Goal: Find specific page/section: Find specific page/section

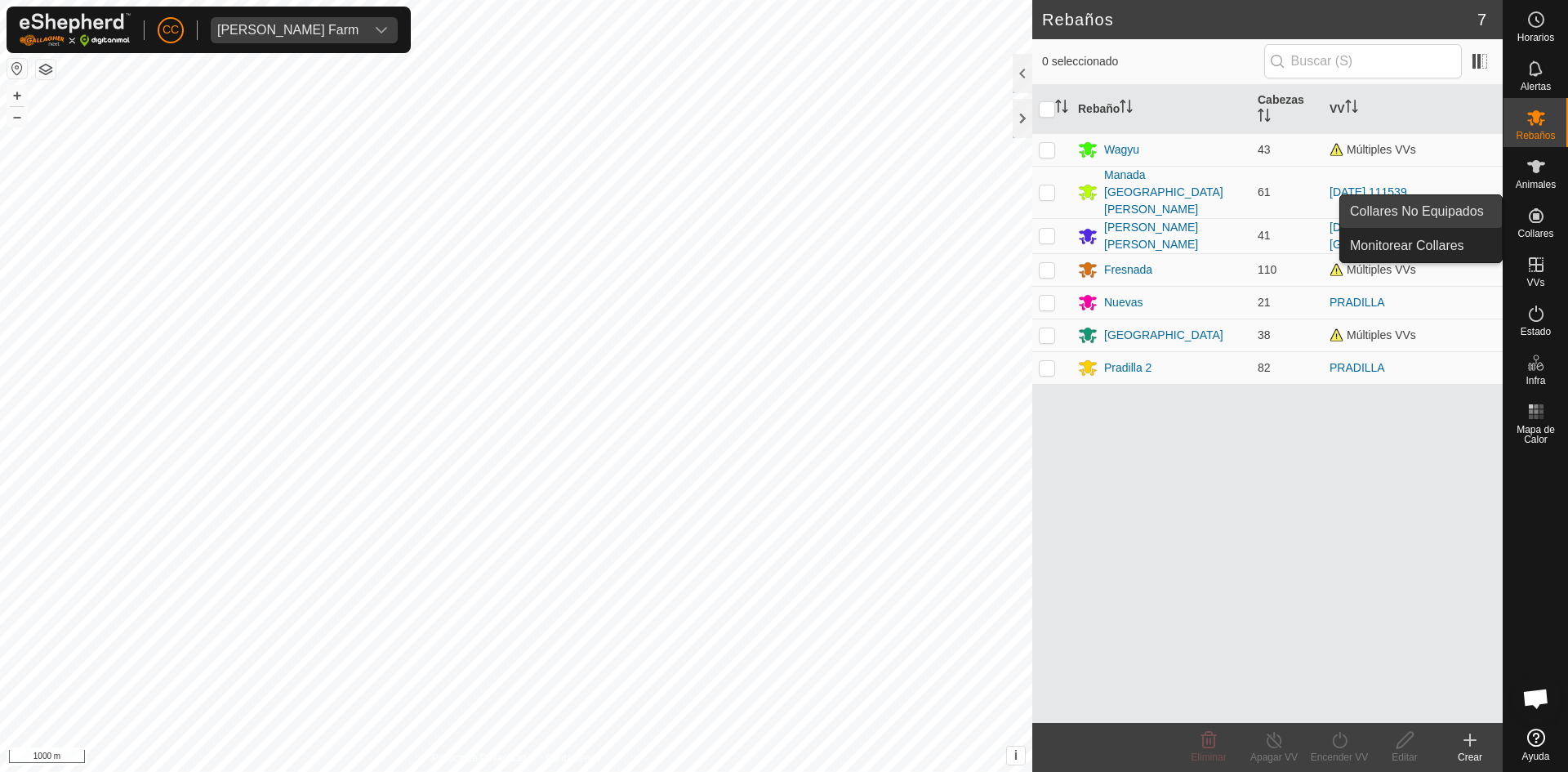
click at [1253, 210] on link "Collares No Equipados" at bounding box center [1421, 212] width 162 height 33
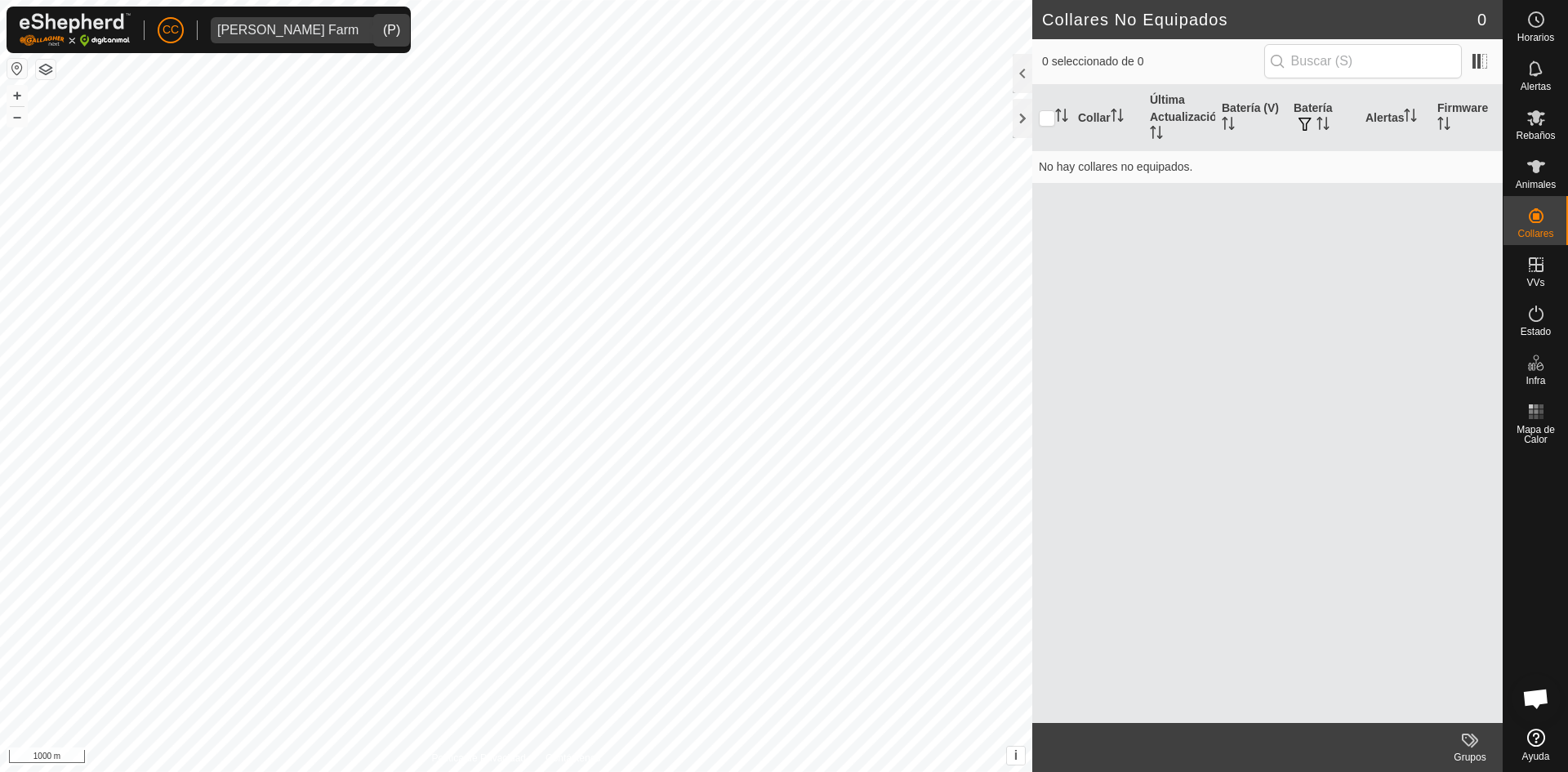
click at [325, 30] on div "[PERSON_NAME] Farm" at bounding box center [288, 31] width 141 height 13
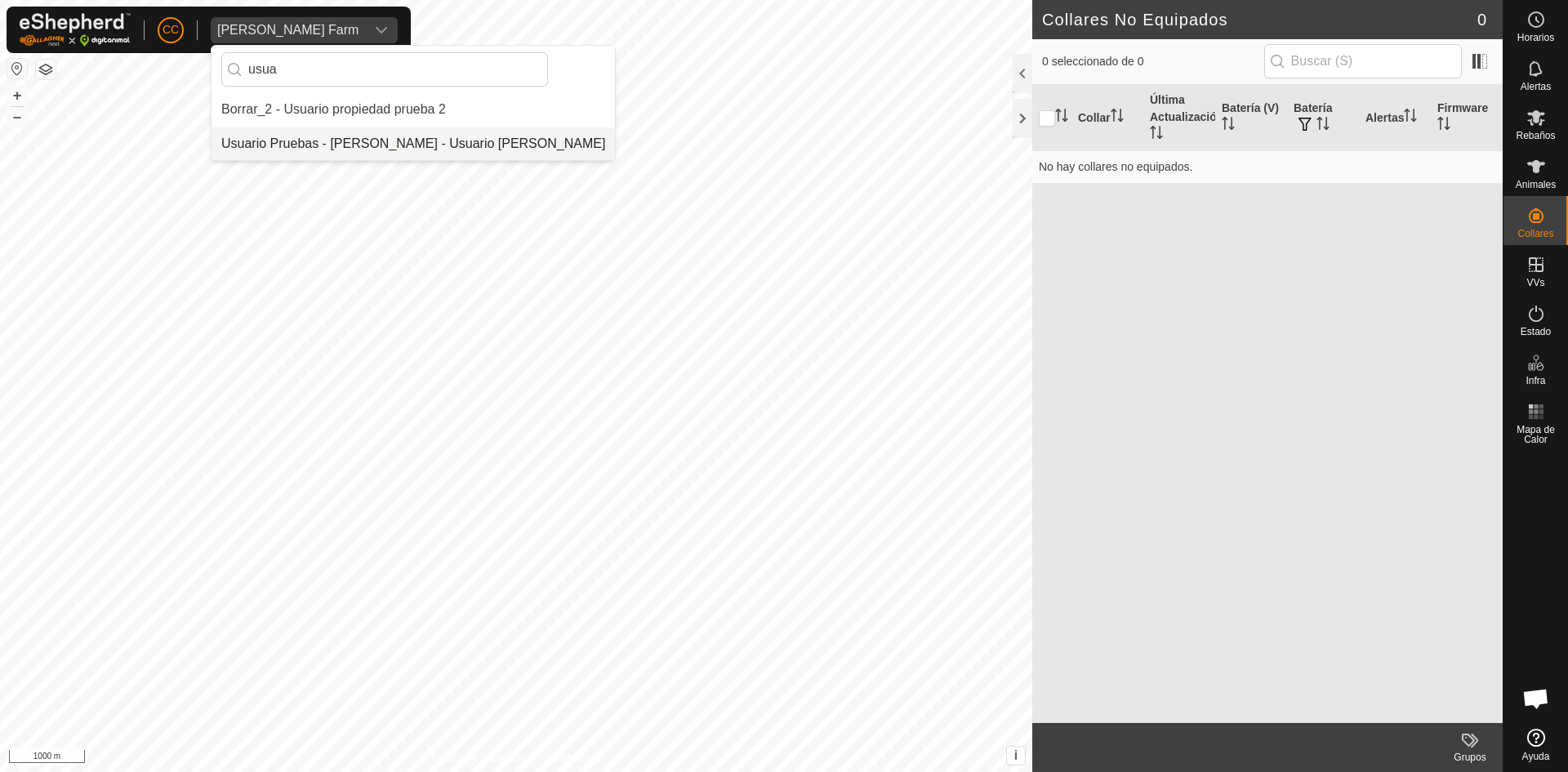
type input "usua"
click at [331, 139] on li "Usuario Pruebas - [PERSON_NAME] - Usuario [PERSON_NAME]" at bounding box center [413, 143] width 403 height 33
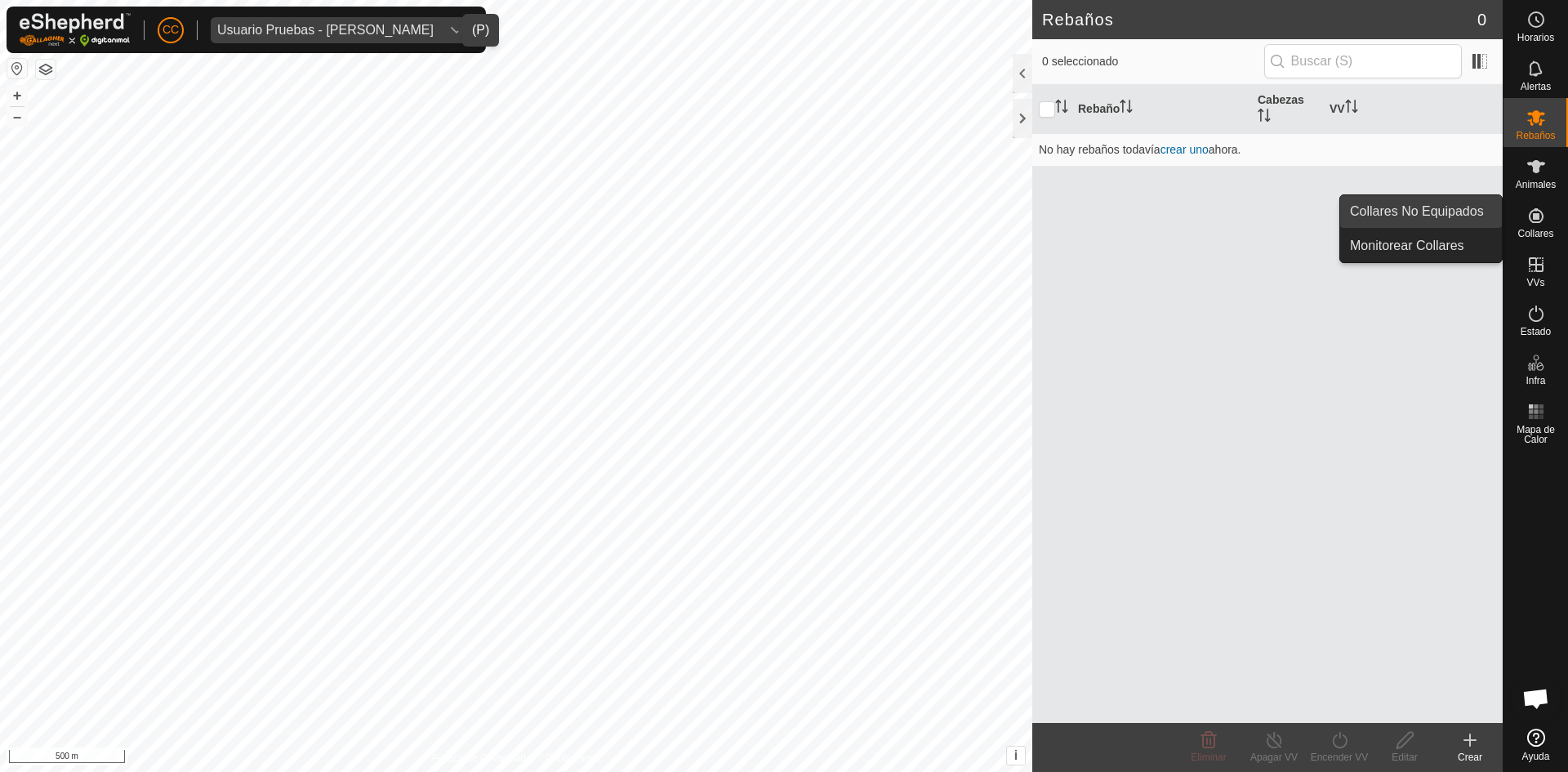
click at [1253, 213] on link "Collares No Equipados" at bounding box center [1421, 212] width 162 height 33
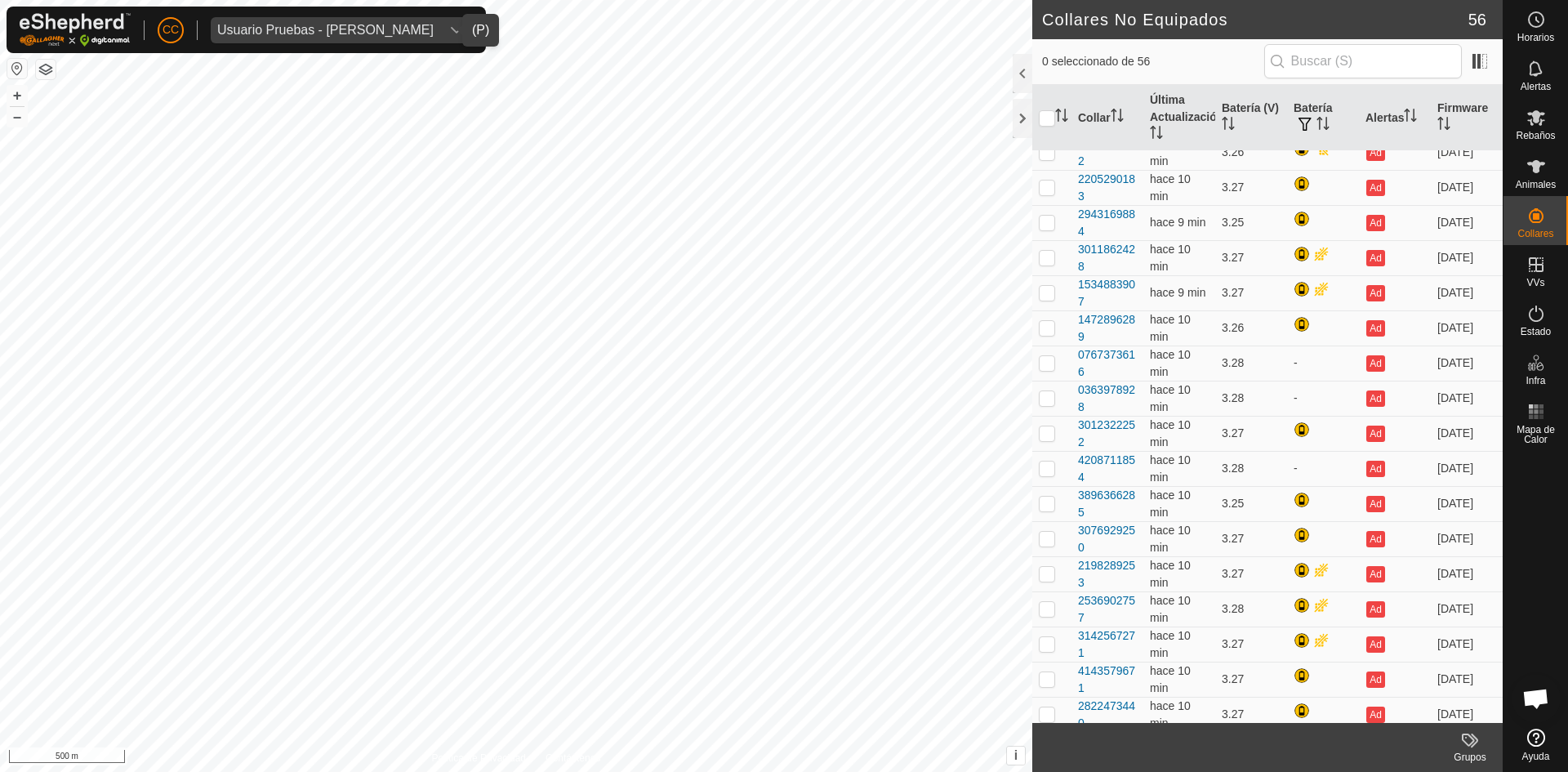
scroll to position [333, 0]
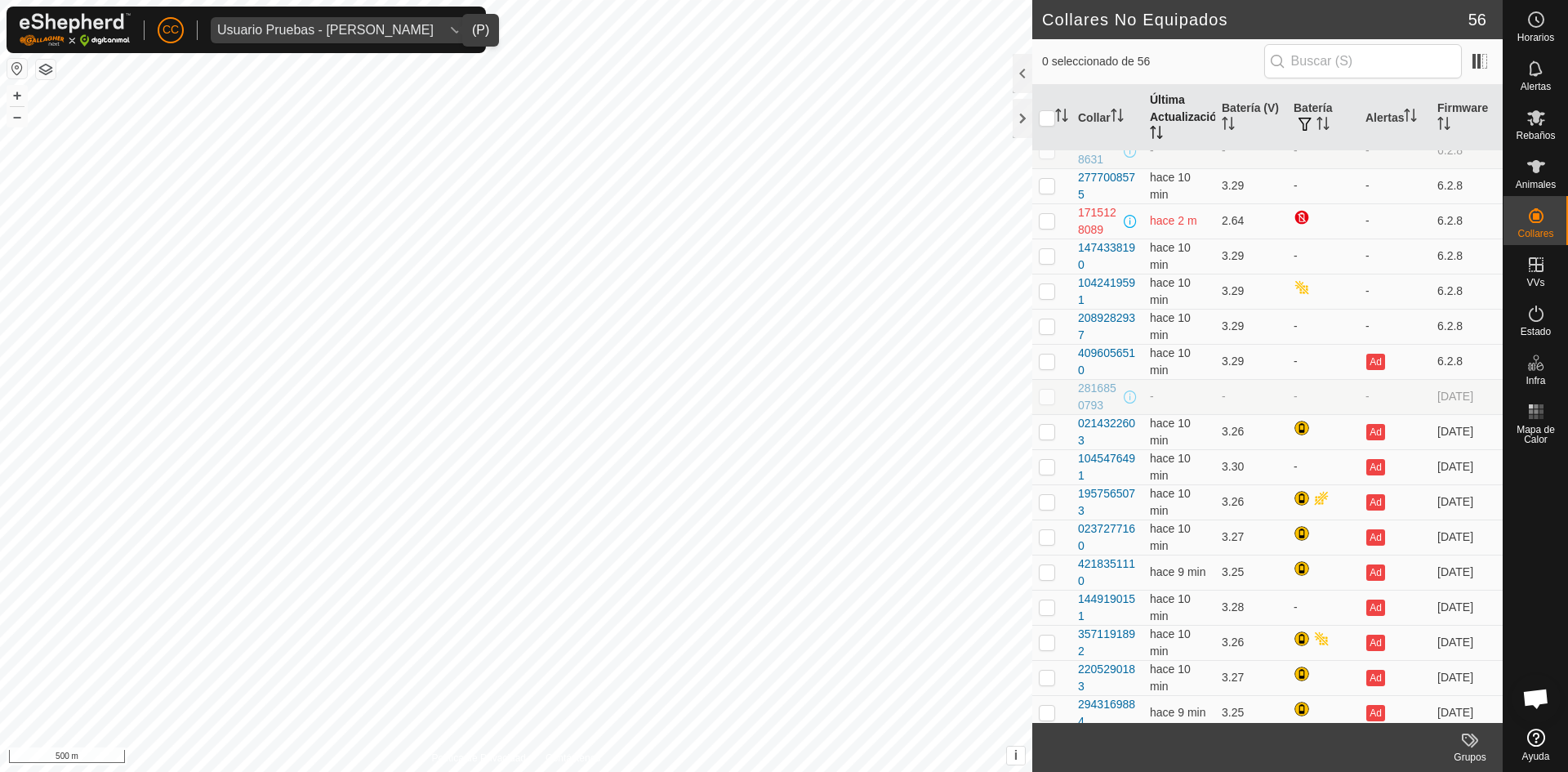
click at [1173, 104] on th "Última Actualización" at bounding box center [1179, 117] width 72 height 66
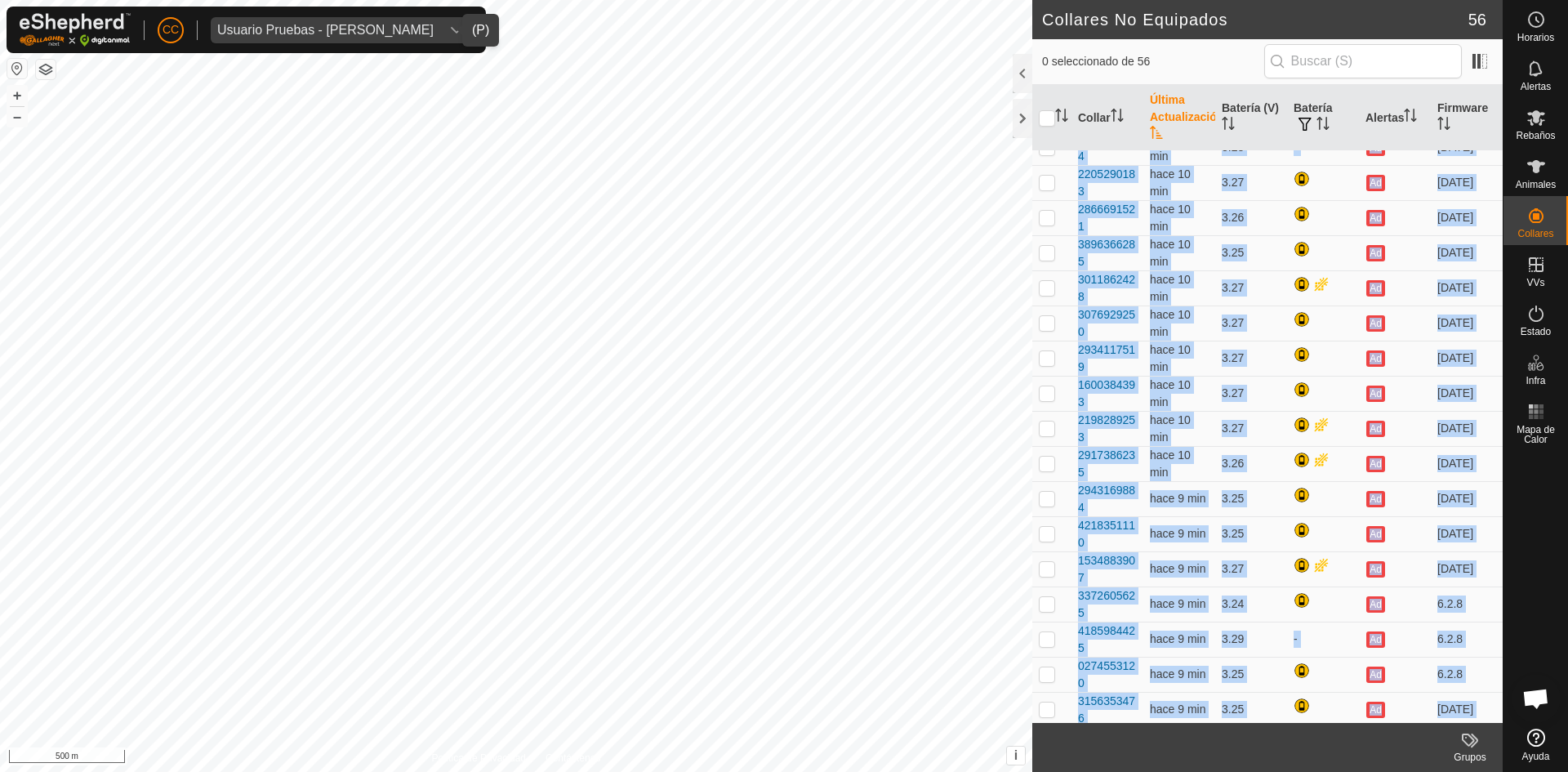
scroll to position [1395, 0]
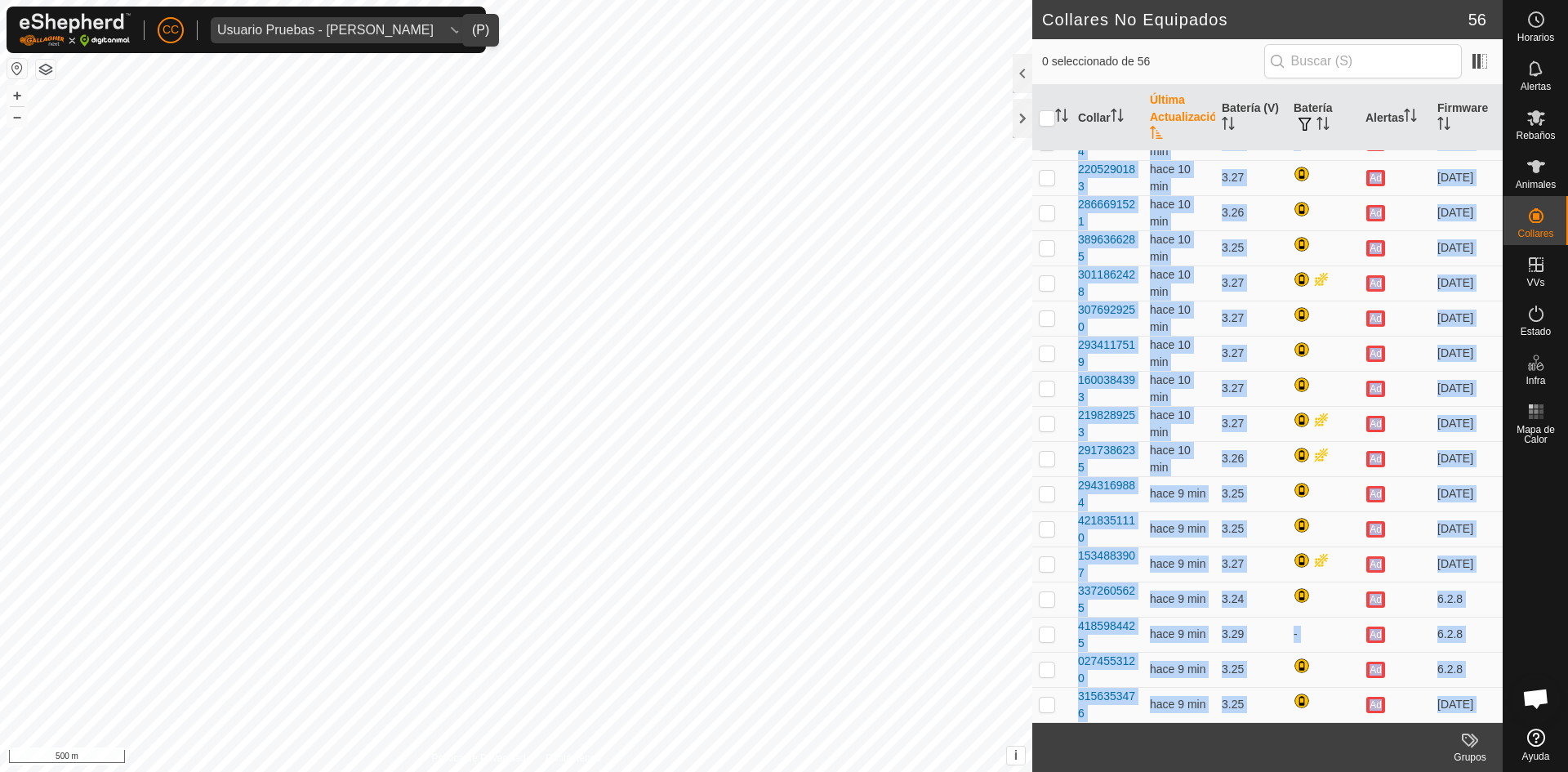
drag, startPoint x: 1067, startPoint y: 371, endPoint x: 1183, endPoint y: 743, distance: 389.7
click at [1183, 595] on article "Collares No Equipados 56 0 seleccionado de 56 Collar Última Actualización Bater…" at bounding box center [1267, 386] width 471 height 772
copy article "0034042450 hace 10 min 3.29 - Ad [DATE] 0538248426 hace 10 min 3.29 - Ad 6.2.8 …"
click at [334, 38] on span "Usuario Pruebas - [PERSON_NAME]" at bounding box center [325, 30] width 229 height 26
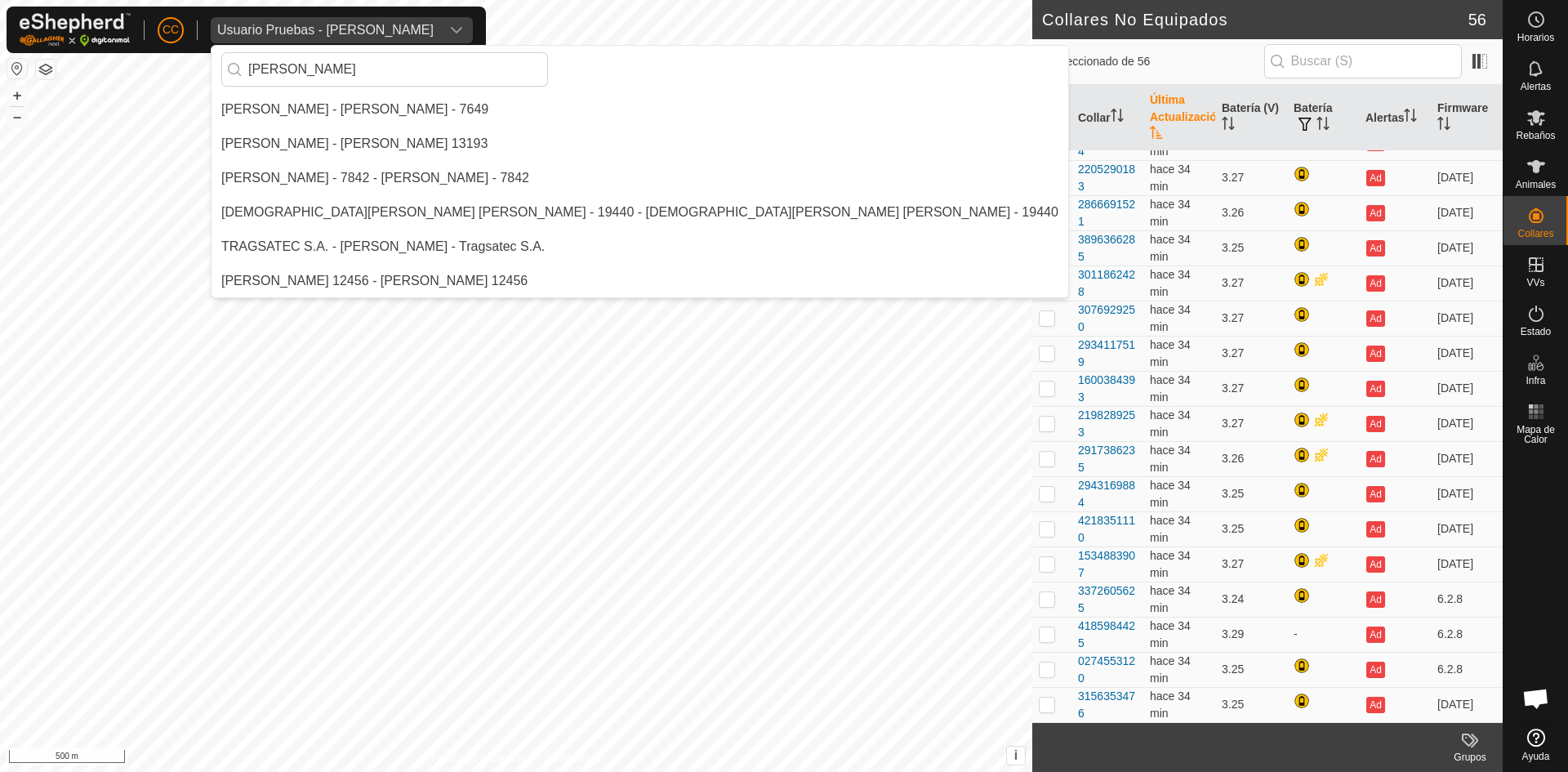
scroll to position [0, 0]
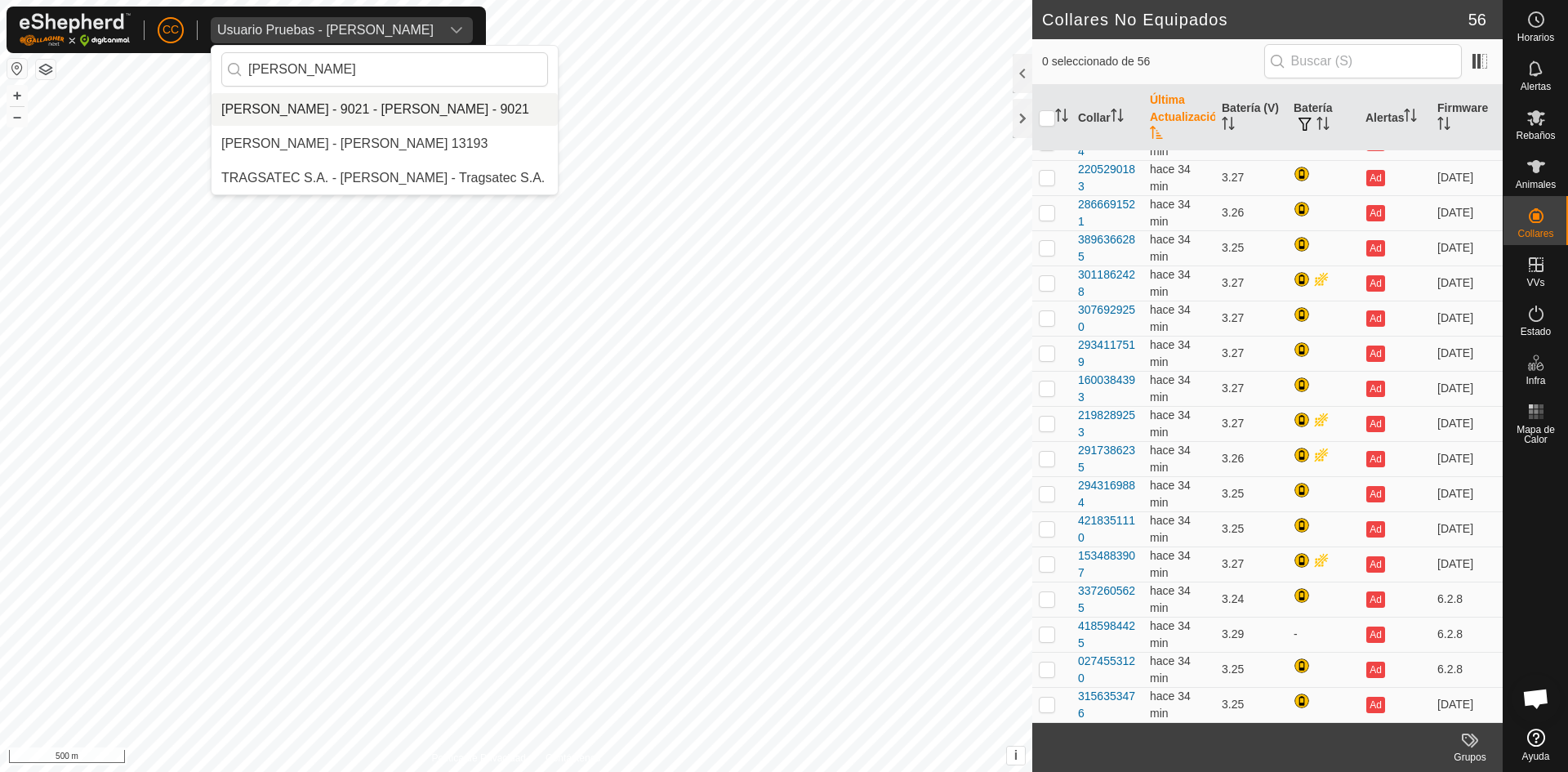
type input "[PERSON_NAME]"
click at [347, 120] on li "[PERSON_NAME] - 9021 - [PERSON_NAME] - 9021" at bounding box center [385, 110] width 347 height 33
